Goal: Information Seeking & Learning: Learn about a topic

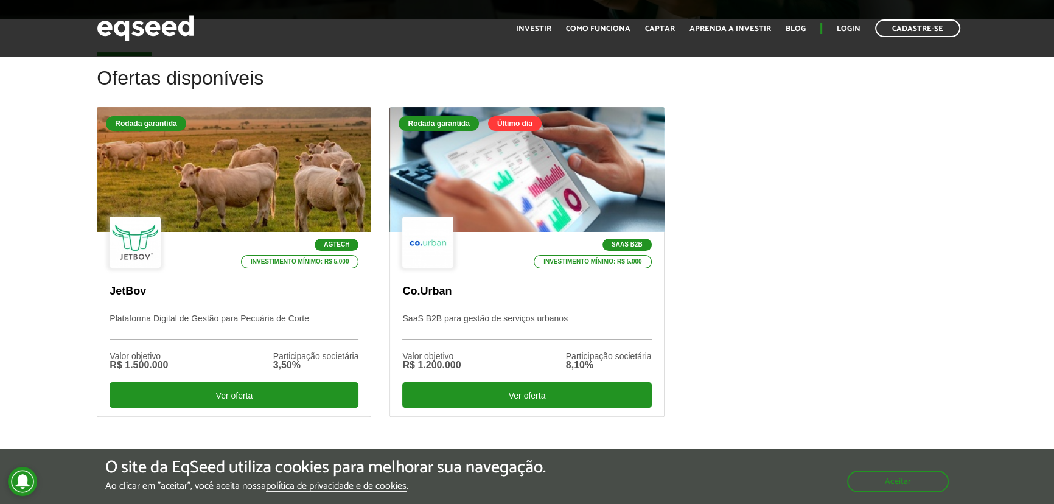
scroll to position [332, 0]
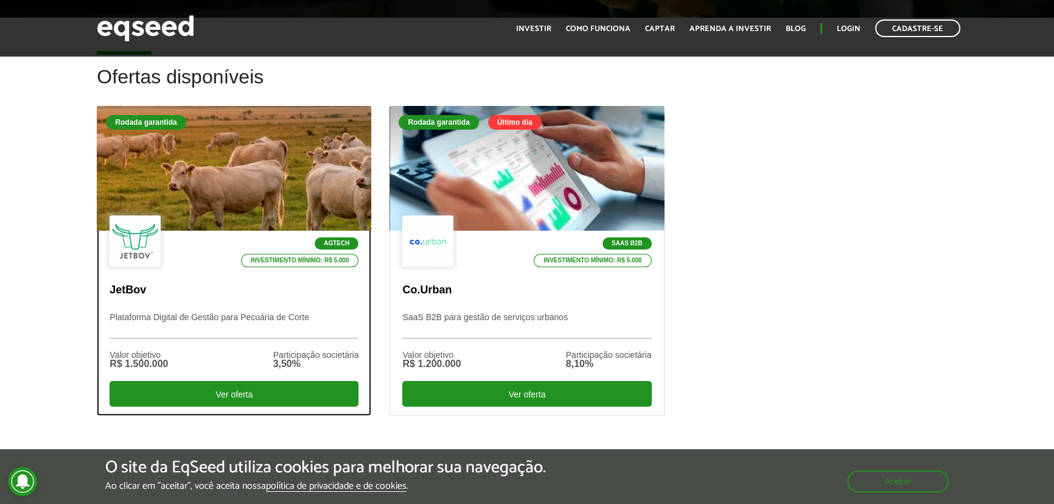
click at [152, 208] on div at bounding box center [233, 169] width 329 height 150
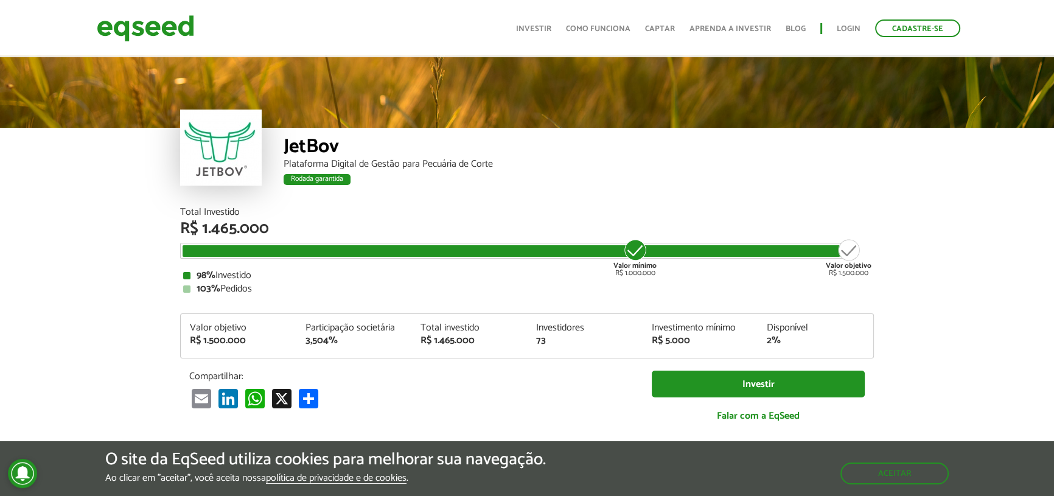
scroll to position [1492, 0]
